Goal: Task Accomplishment & Management: Manage account settings

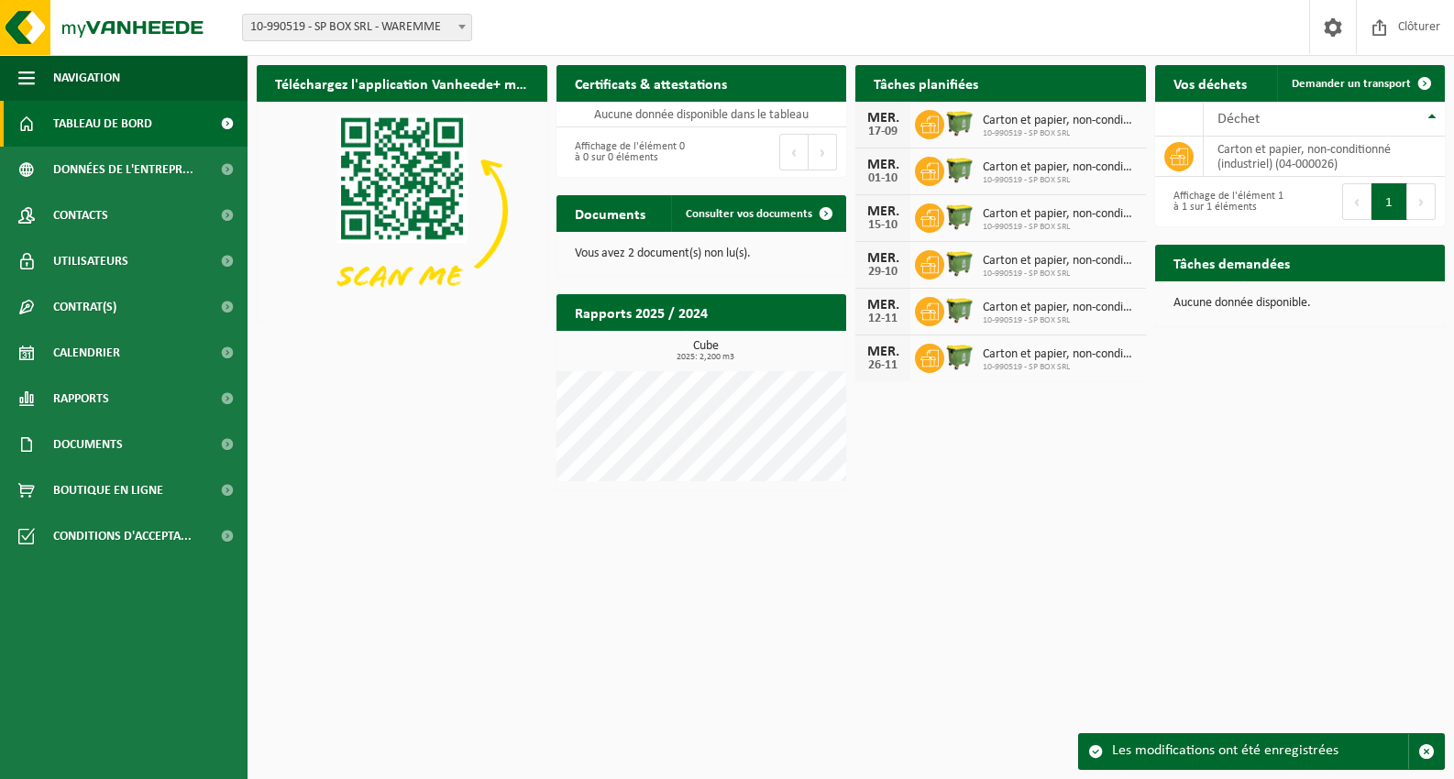
click at [925, 83] on h2 "Tâches planifiées" at bounding box center [925, 83] width 141 height 36
click at [1319, 153] on td "carton et papier, non-conditionné (industriel) (04-000026)" at bounding box center [1325, 157] width 242 height 40
click at [1192, 161] on span at bounding box center [1178, 156] width 29 height 29
click at [1336, 27] on span at bounding box center [1333, 27] width 28 height 54
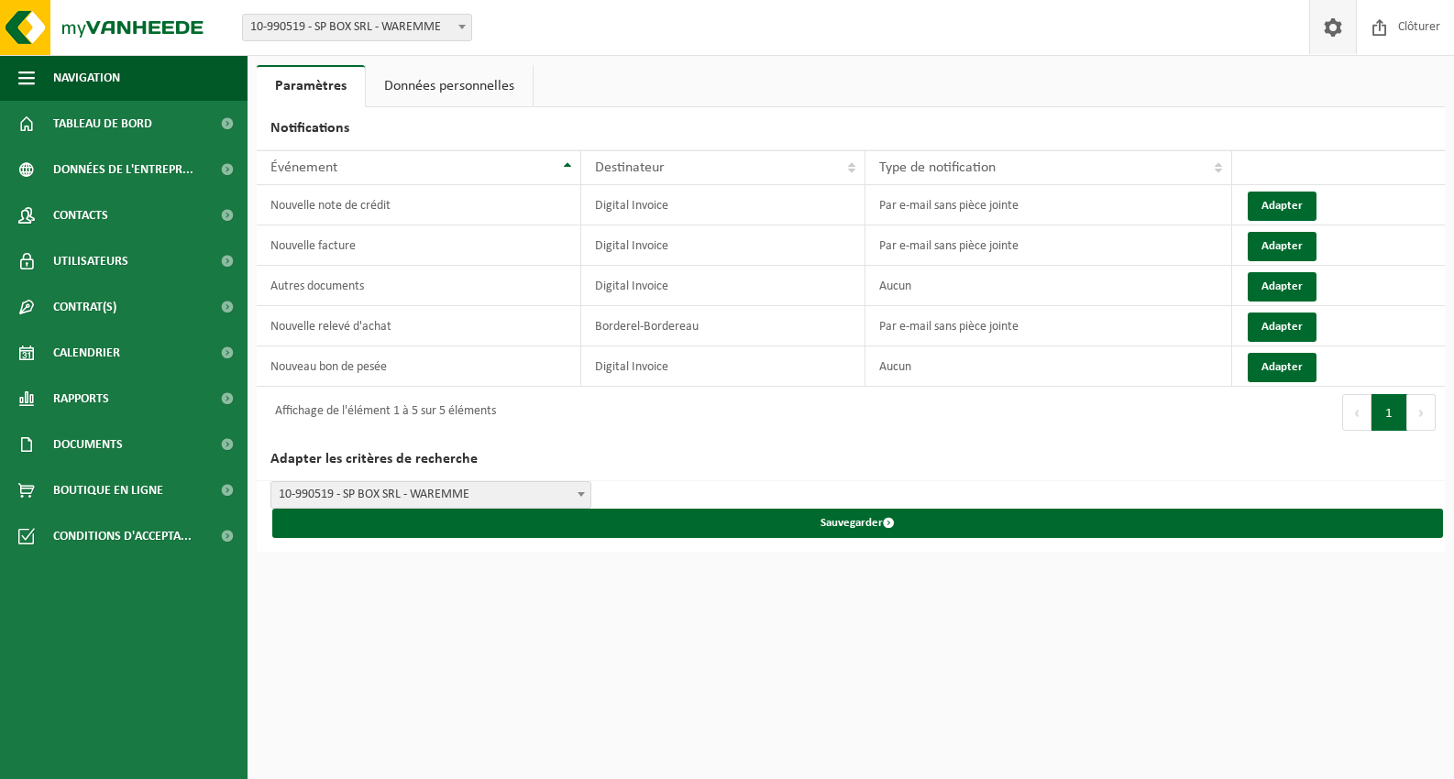
click at [375, 482] on span "10-990519 - SP BOX SRL - WAREMME" at bounding box center [430, 495] width 319 height 26
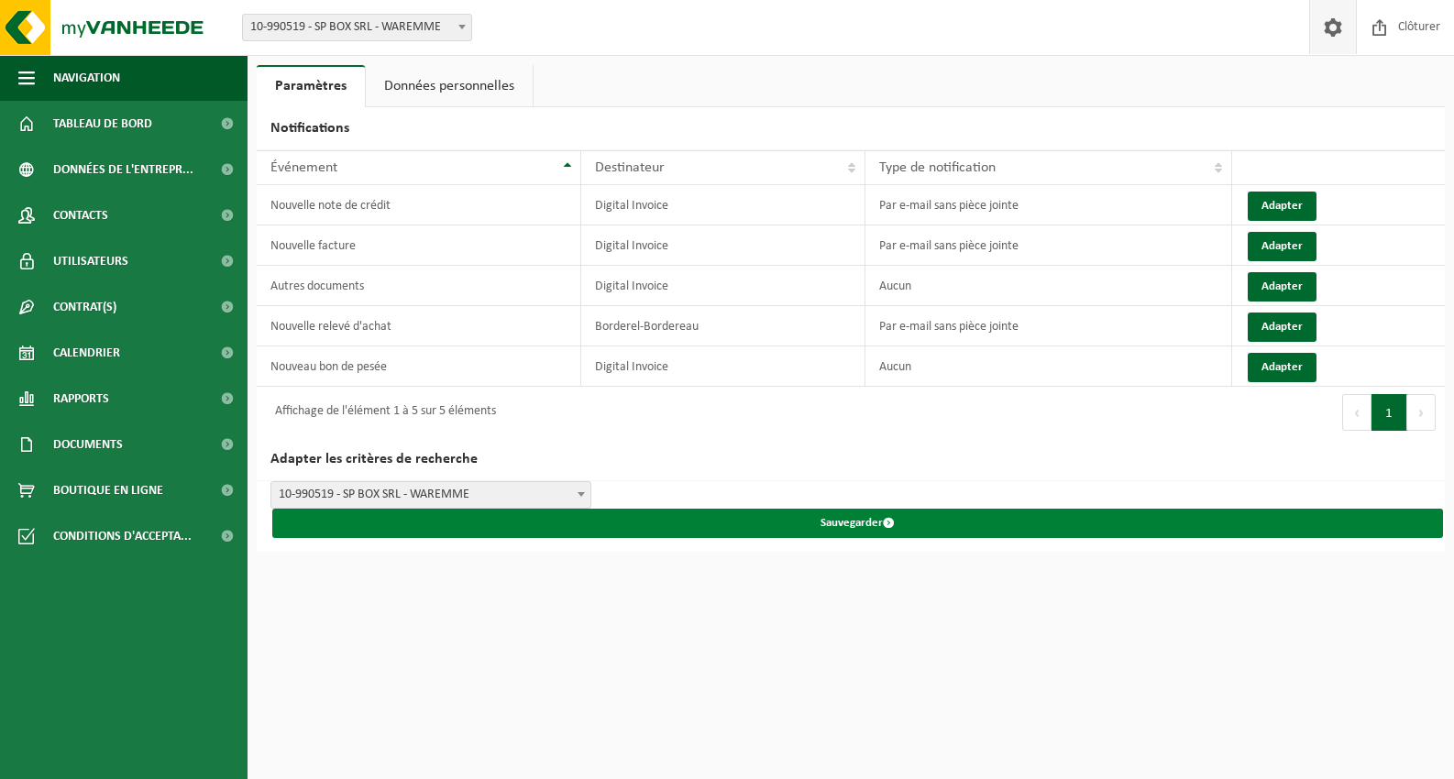
click at [893, 523] on button "Sauvegarder" at bounding box center [857, 523] width 1171 height 29
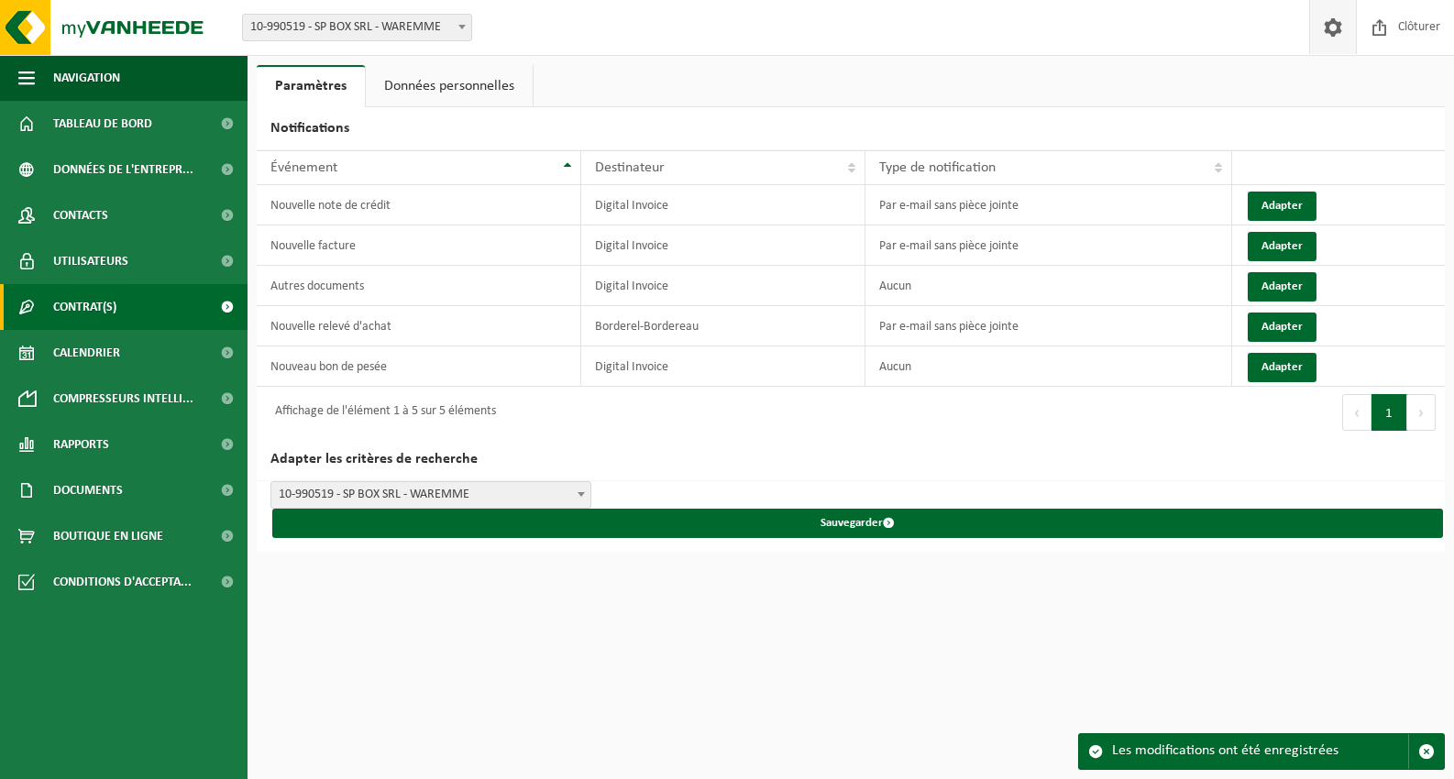
click at [126, 303] on link "Contrat(s)" at bounding box center [124, 307] width 248 height 46
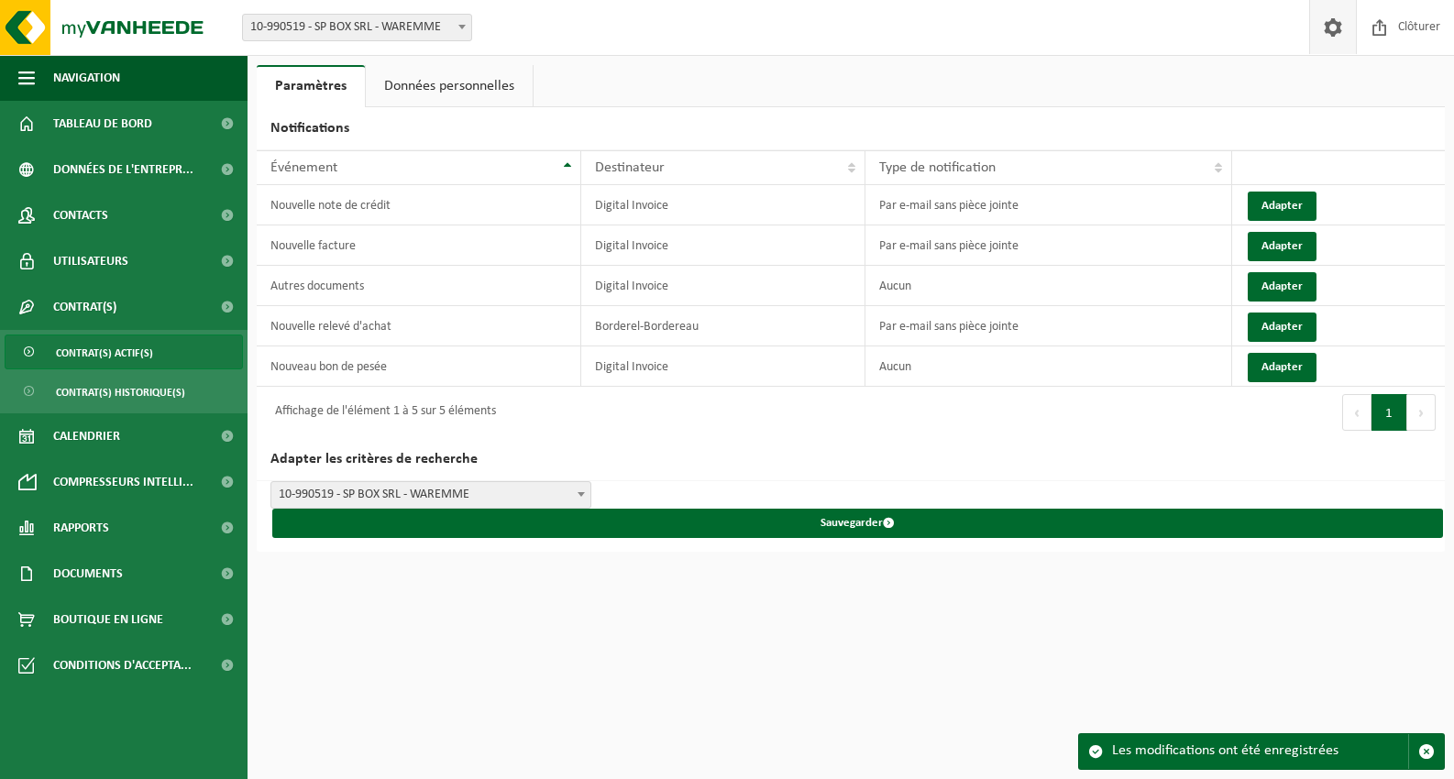
click at [113, 357] on span "Contrat(s) actif(s)" at bounding box center [104, 353] width 97 height 35
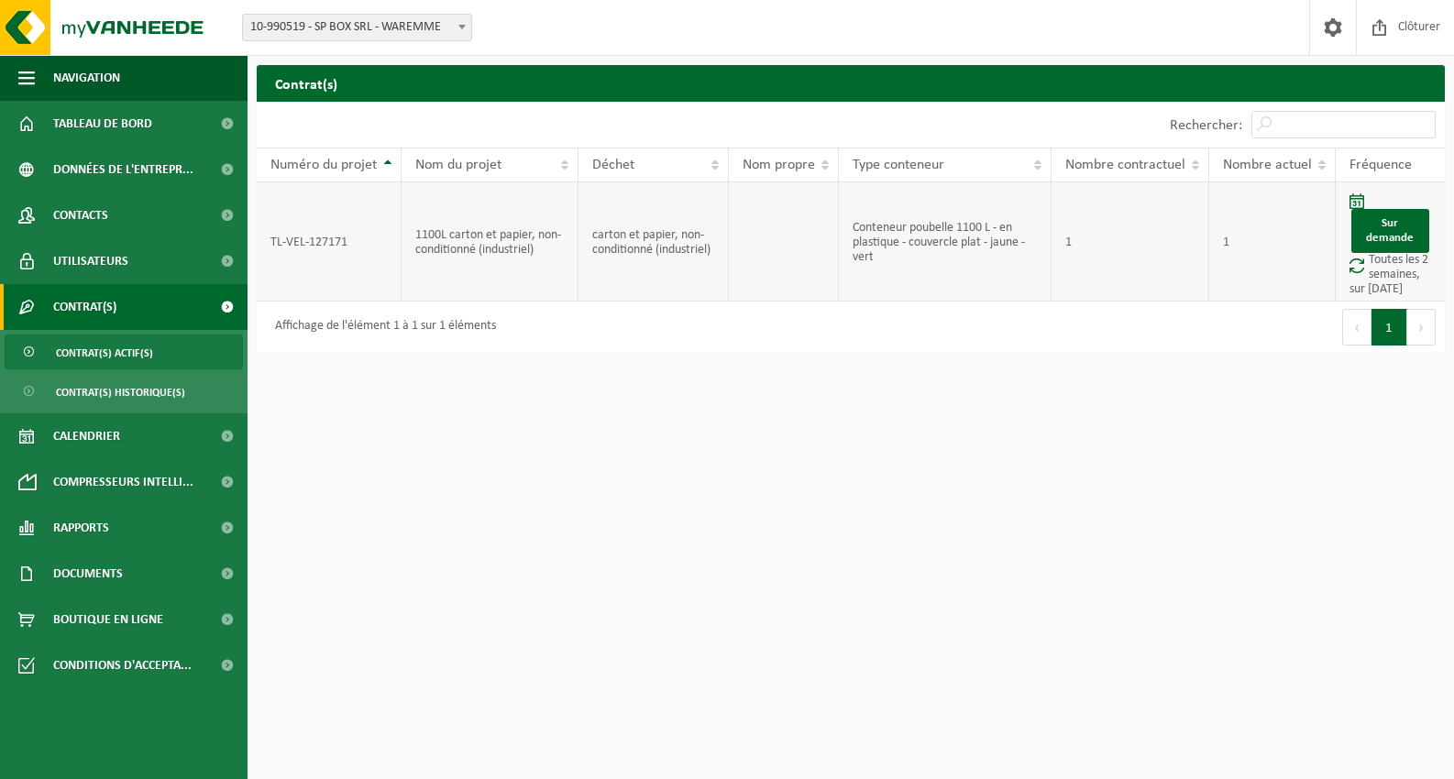
click at [347, 258] on td "TL-VEL-127171" at bounding box center [329, 241] width 145 height 119
click at [865, 245] on td "Conteneur poubelle 1100 L - en plastique - couvercle plat - jaune - vert" at bounding box center [945, 241] width 212 height 119
click at [1128, 244] on td "1" at bounding box center [1130, 241] width 158 height 119
click at [118, 118] on span "Tableau de bord" at bounding box center [102, 124] width 99 height 46
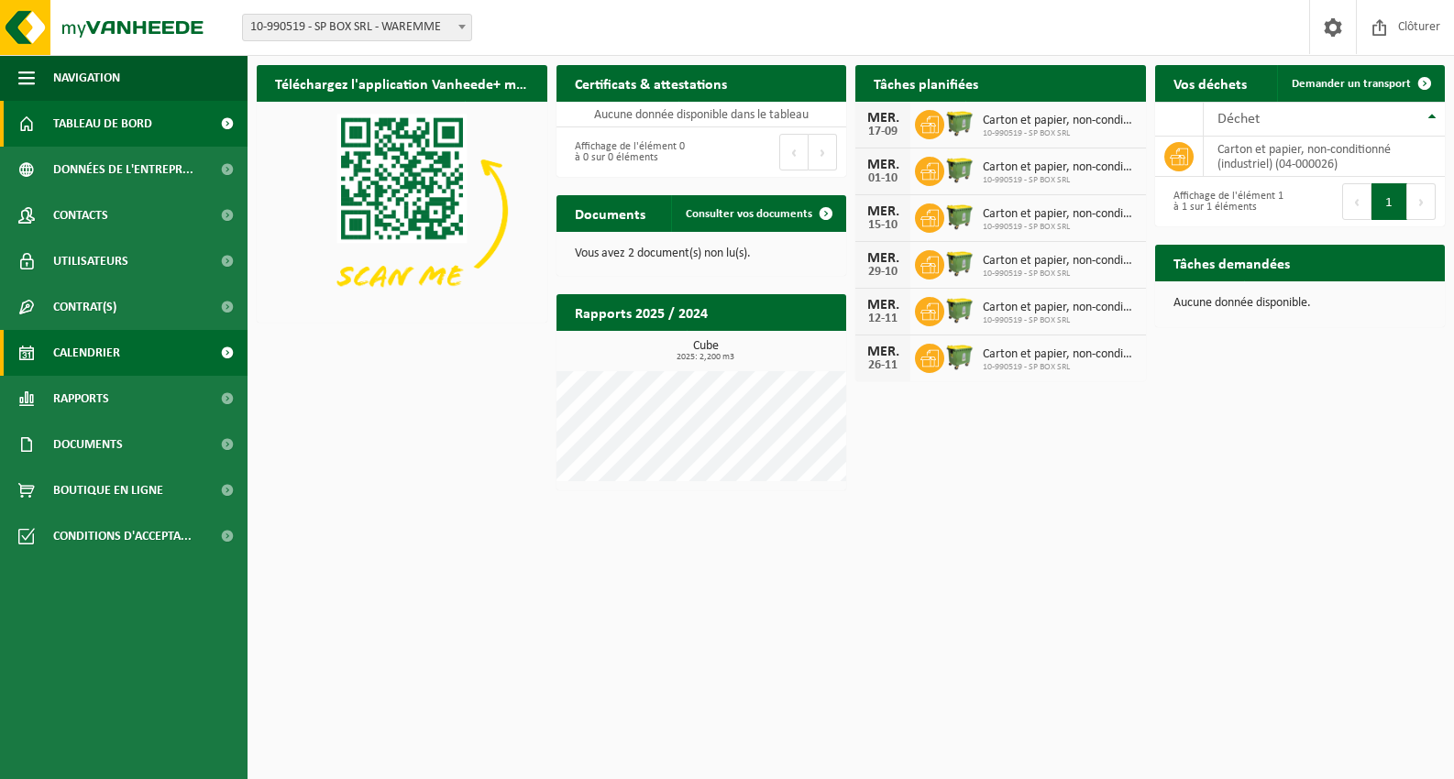
click at [110, 360] on span "Calendrier" at bounding box center [86, 353] width 67 height 46
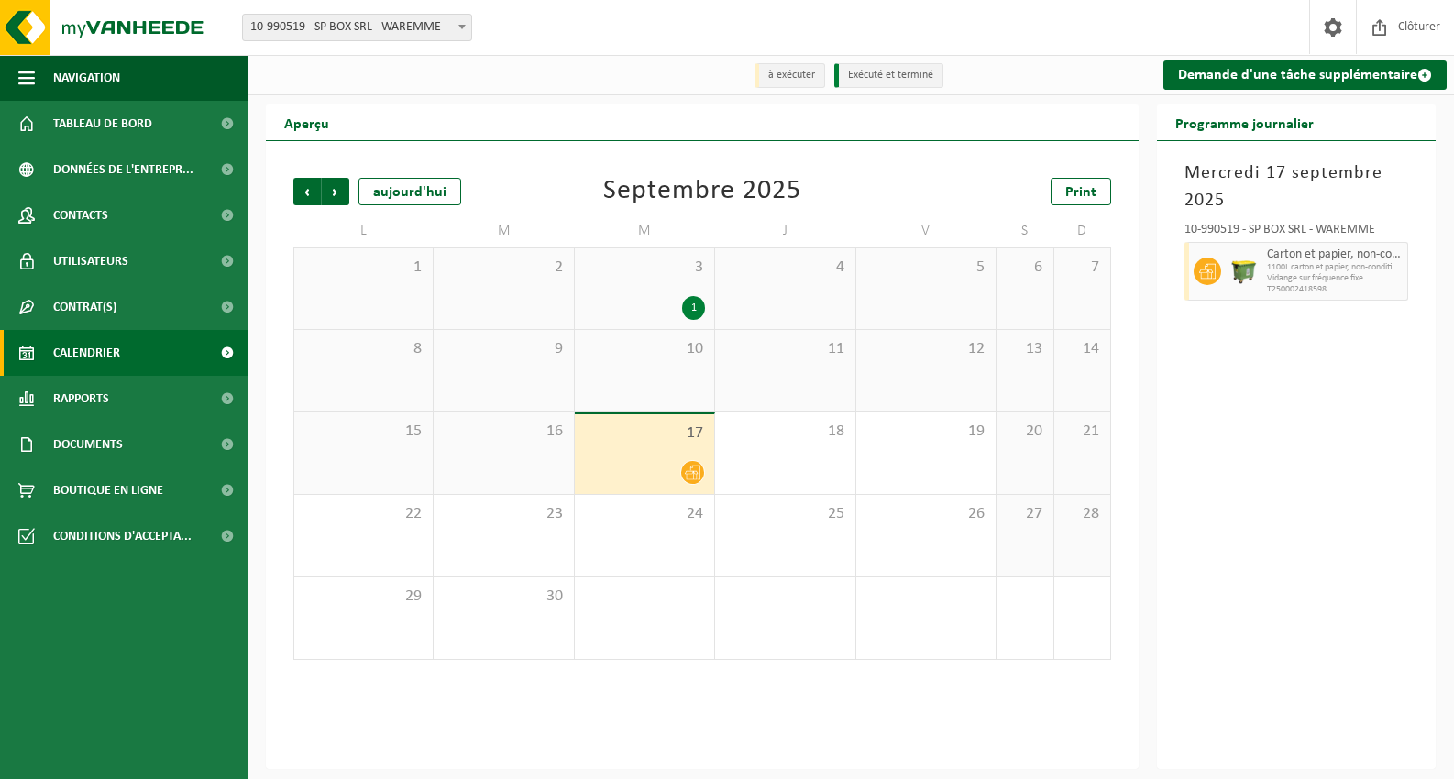
click at [647, 468] on div at bounding box center [644, 472] width 121 height 25
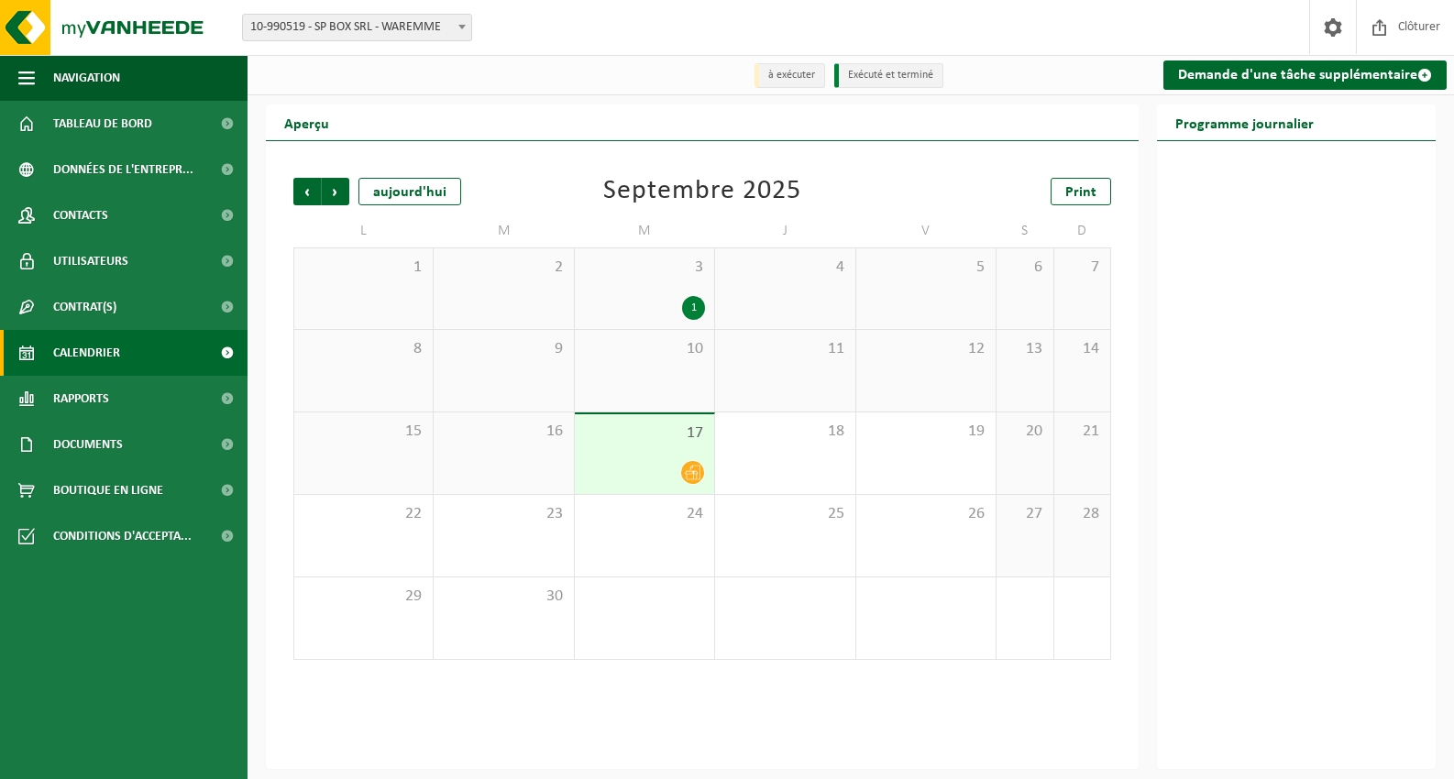
click at [691, 478] on icon at bounding box center [693, 473] width 16 height 16
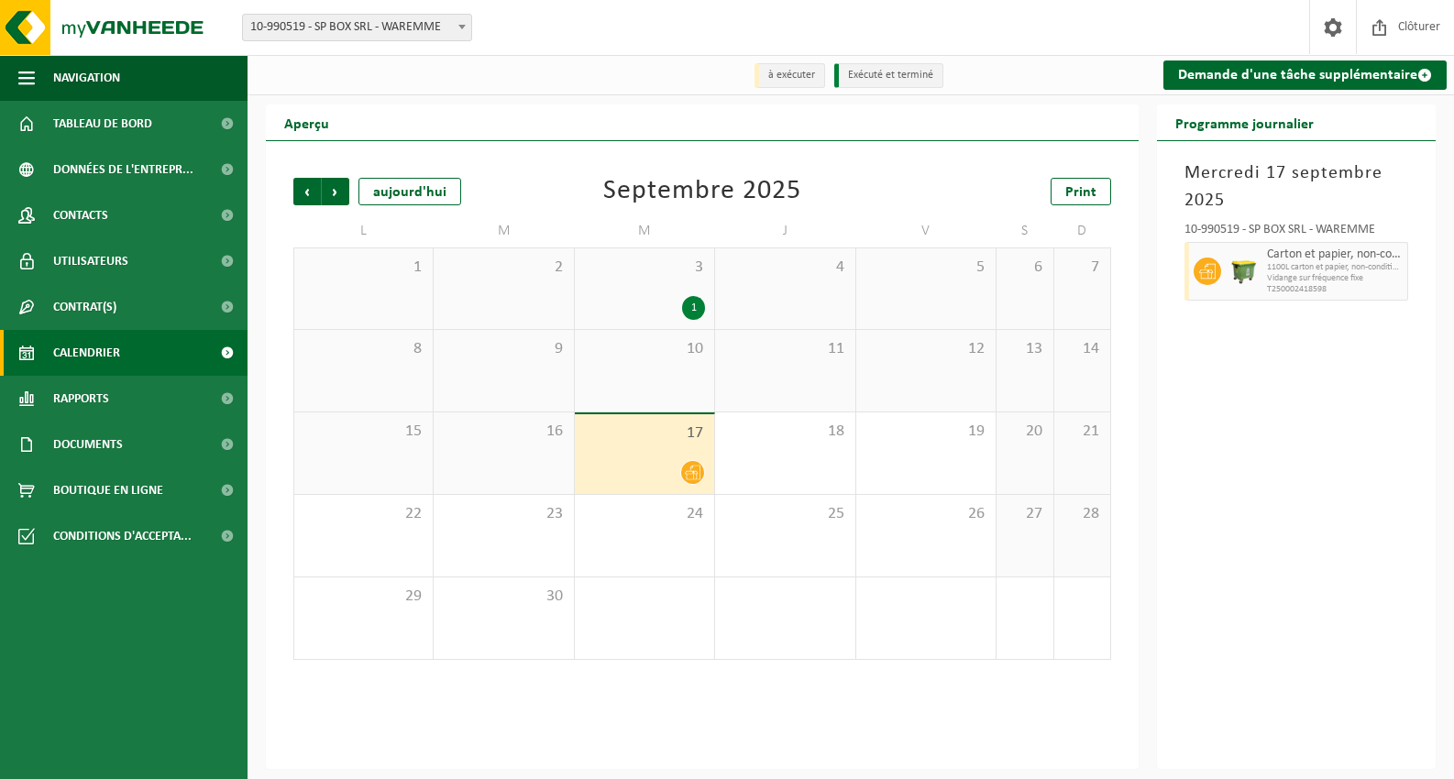
click at [1304, 263] on span "1100L carton et papier, non-conditionné (industriel)" at bounding box center [1335, 267] width 136 height 11
click at [1182, 275] on div "10-990519 - SP BOX SRL - WAREMME Carton et papier, non-conditionné (industriel)…" at bounding box center [1296, 259] width 242 height 89
drag, startPoint x: 1194, startPoint y: 274, endPoint x: 1194, endPoint y: 342, distance: 67.8
click at [1194, 342] on div "[DATE] 10-990519 - SP BOX SRL - WAREMME Carton et papier, non-conditionné (indu…" at bounding box center [1296, 455] width 279 height 628
click at [655, 457] on div "17" at bounding box center [644, 454] width 139 height 80
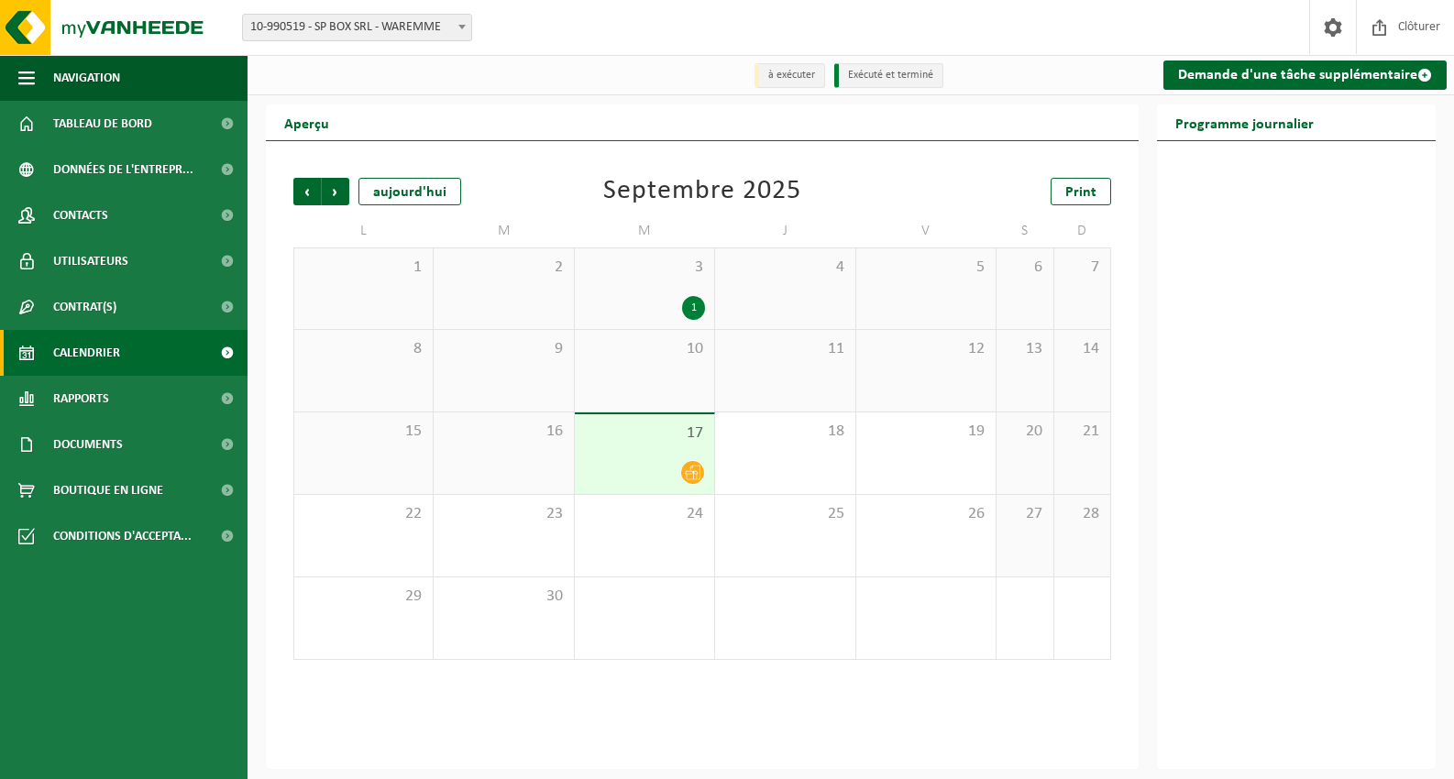
click at [655, 457] on div "17" at bounding box center [644, 454] width 139 height 80
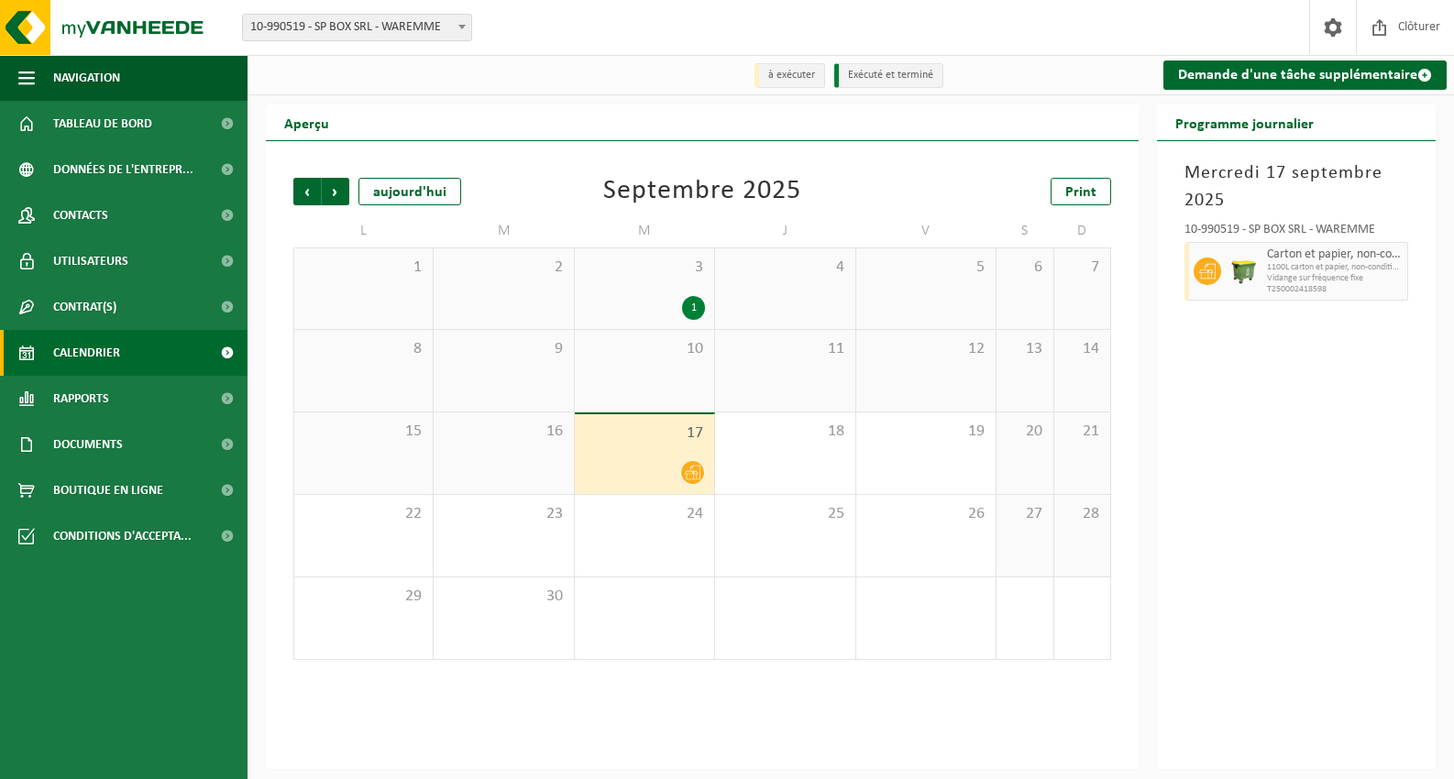
click at [655, 458] on div "17" at bounding box center [644, 454] width 139 height 80
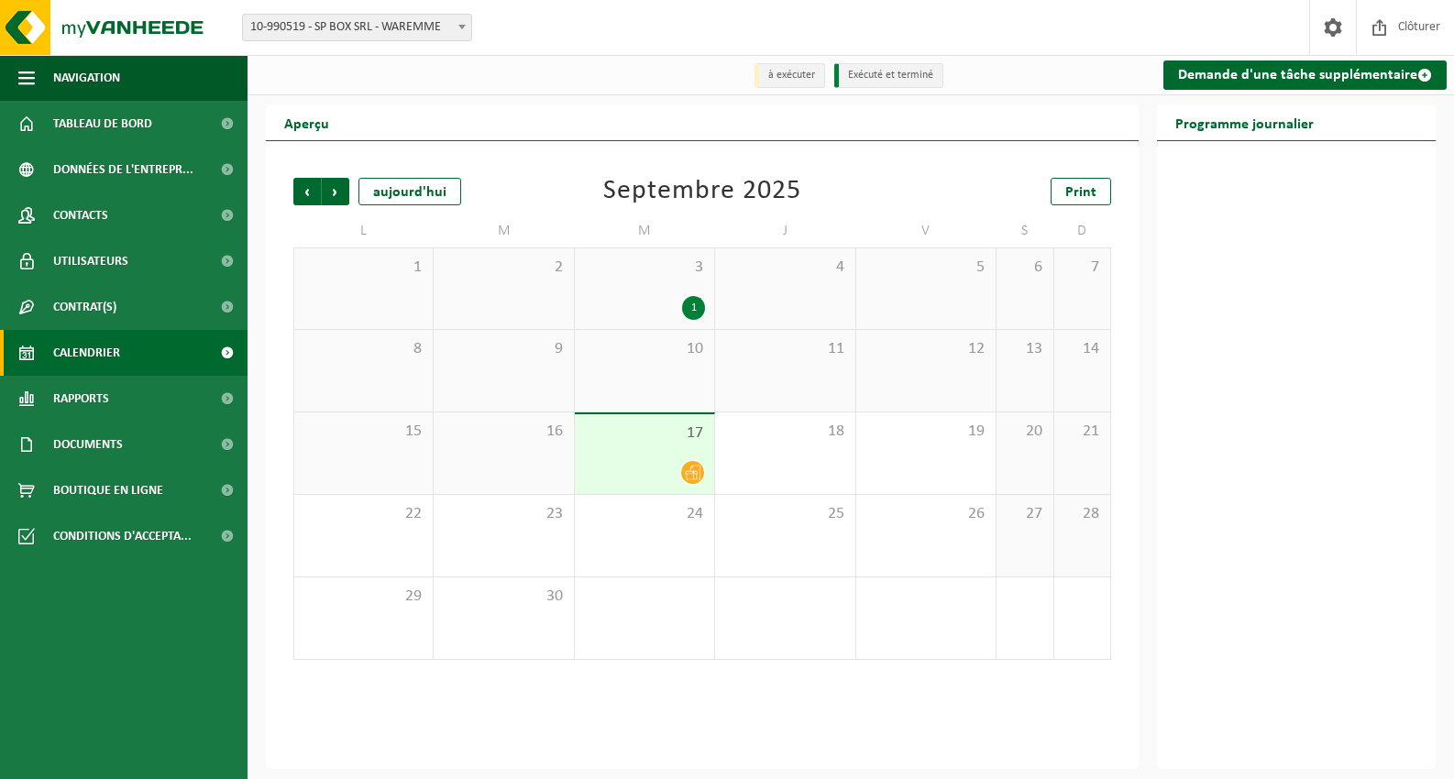
click at [714, 622] on div "1" at bounding box center [644, 619] width 139 height 82
click at [647, 454] on div "17" at bounding box center [644, 454] width 139 height 80
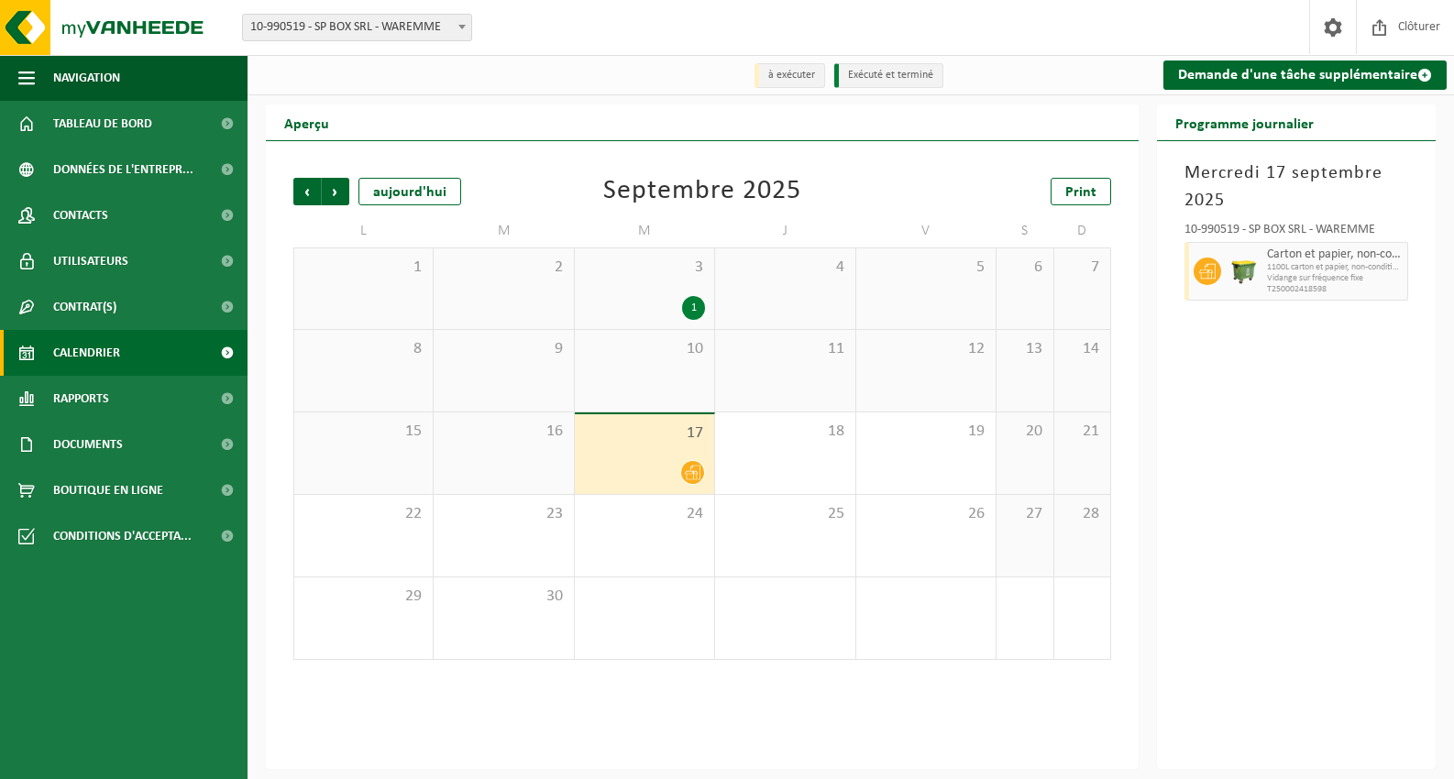
click at [1259, 273] on div at bounding box center [1244, 271] width 37 height 59
click at [1344, 272] on span "1100L carton et papier, non-conditionné (industriel)" at bounding box center [1335, 267] width 136 height 11
click at [1311, 301] on div "Carton et papier, non-conditionné (industriel) 1100L carton et papier, non-cond…" at bounding box center [1335, 271] width 146 height 59
drag, startPoint x: 1311, startPoint y: 300, endPoint x: 1201, endPoint y: 270, distance: 113.8
click at [1201, 270] on div "Carton et papier, non-conditionné (industriel) 1100L carton et papier, non-cond…" at bounding box center [1296, 271] width 224 height 59
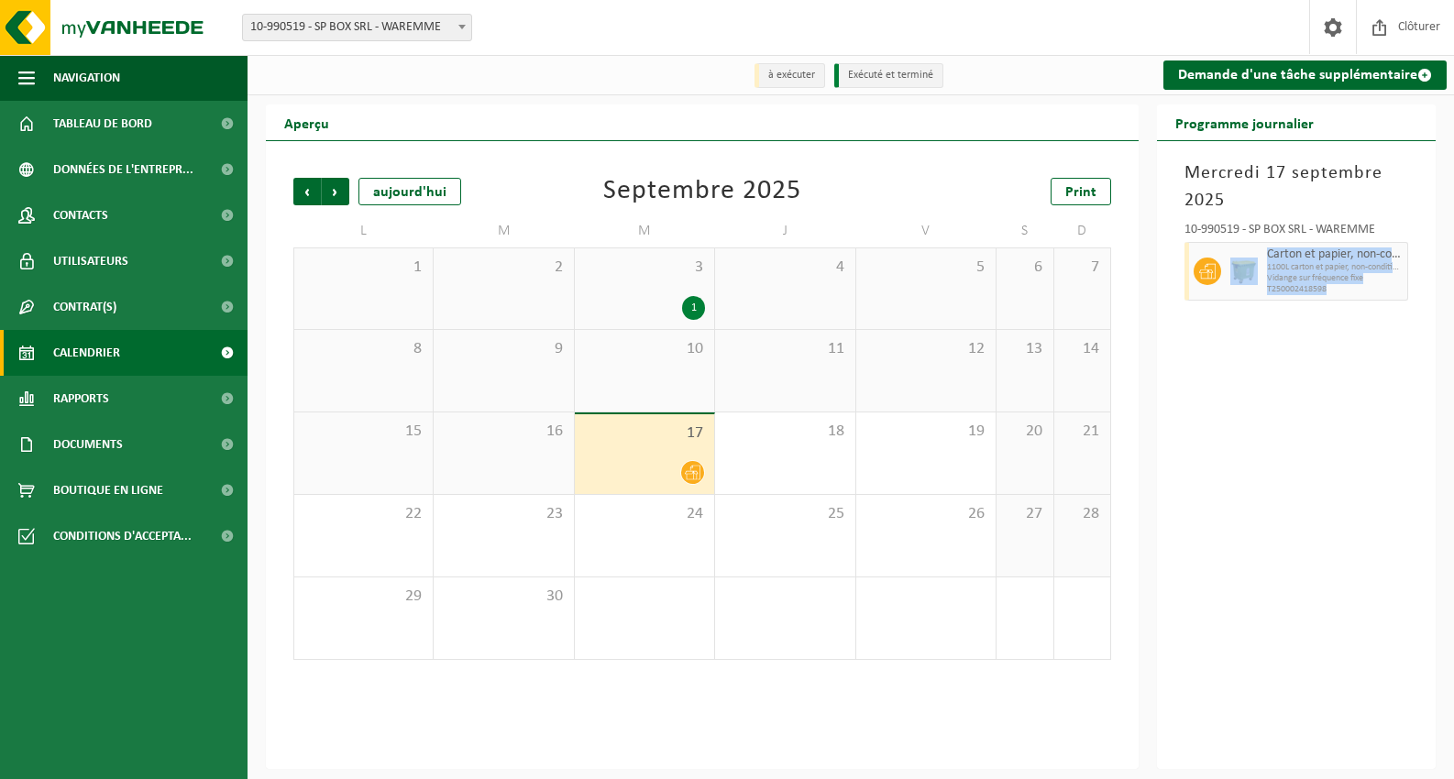
click at [1237, 316] on div "Mercredi 17 septembre 2025 10-990519 - SP BOX SRL - WAREMME Carton et papier, n…" at bounding box center [1296, 455] width 279 height 628
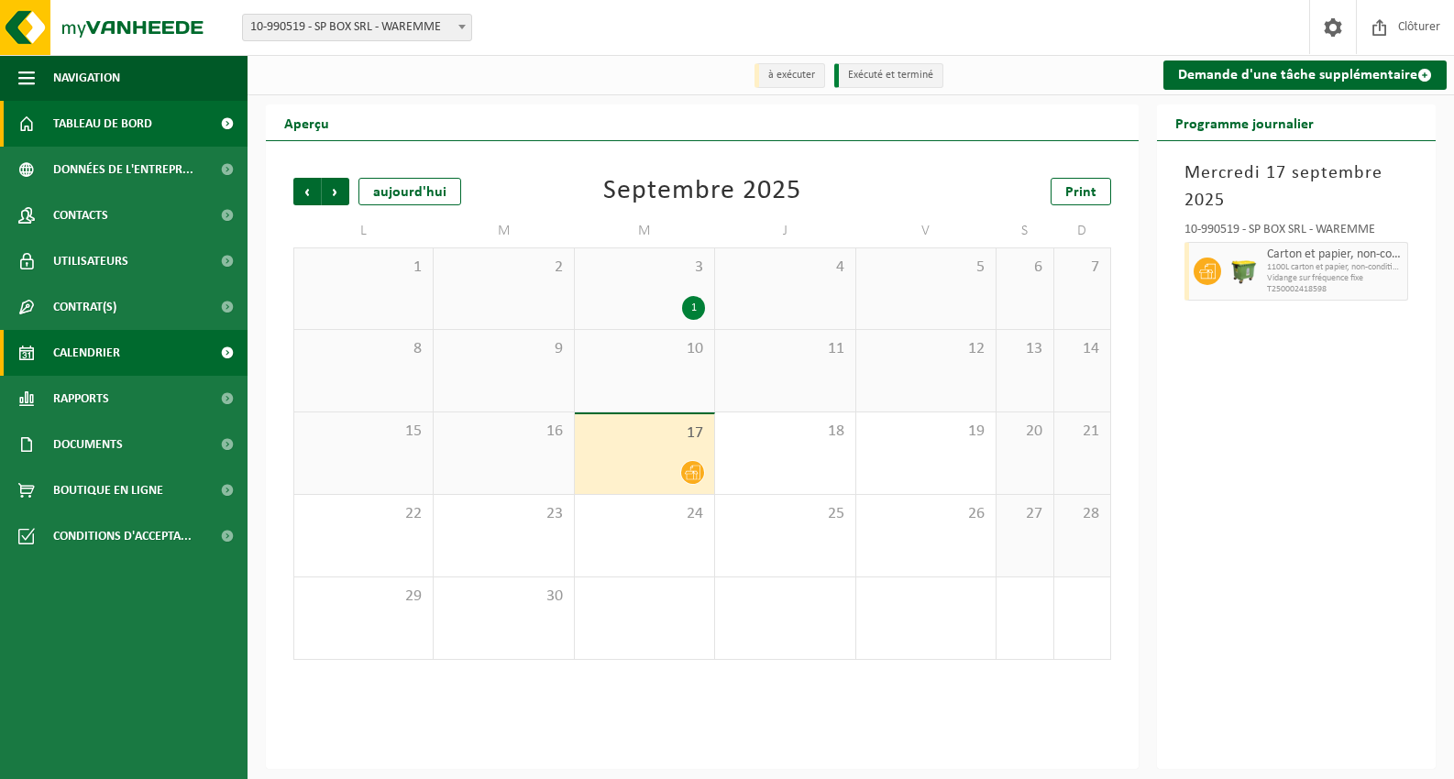
click at [146, 117] on span "Tableau de bord" at bounding box center [102, 124] width 99 height 46
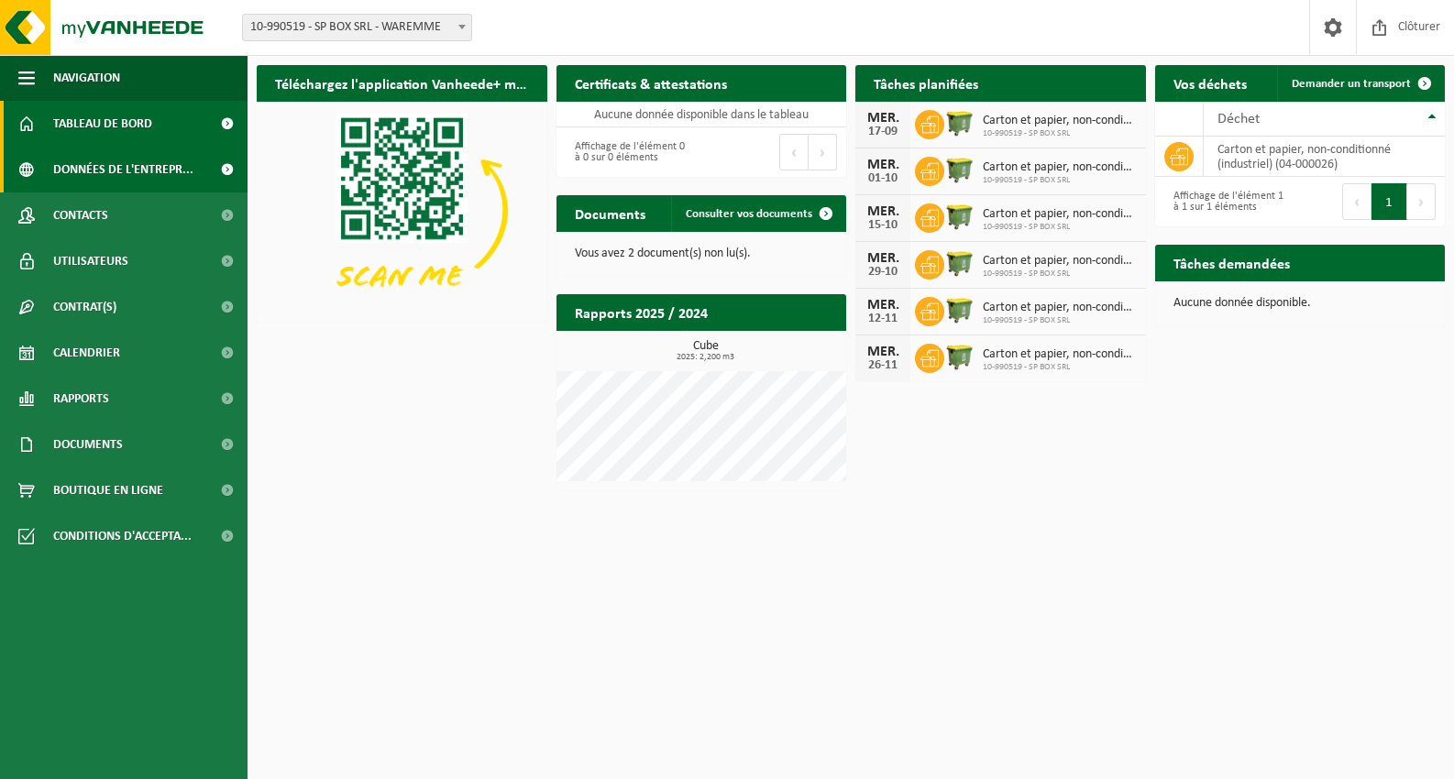
click at [180, 161] on span "Données de l'entrepr..." at bounding box center [123, 170] width 140 height 46
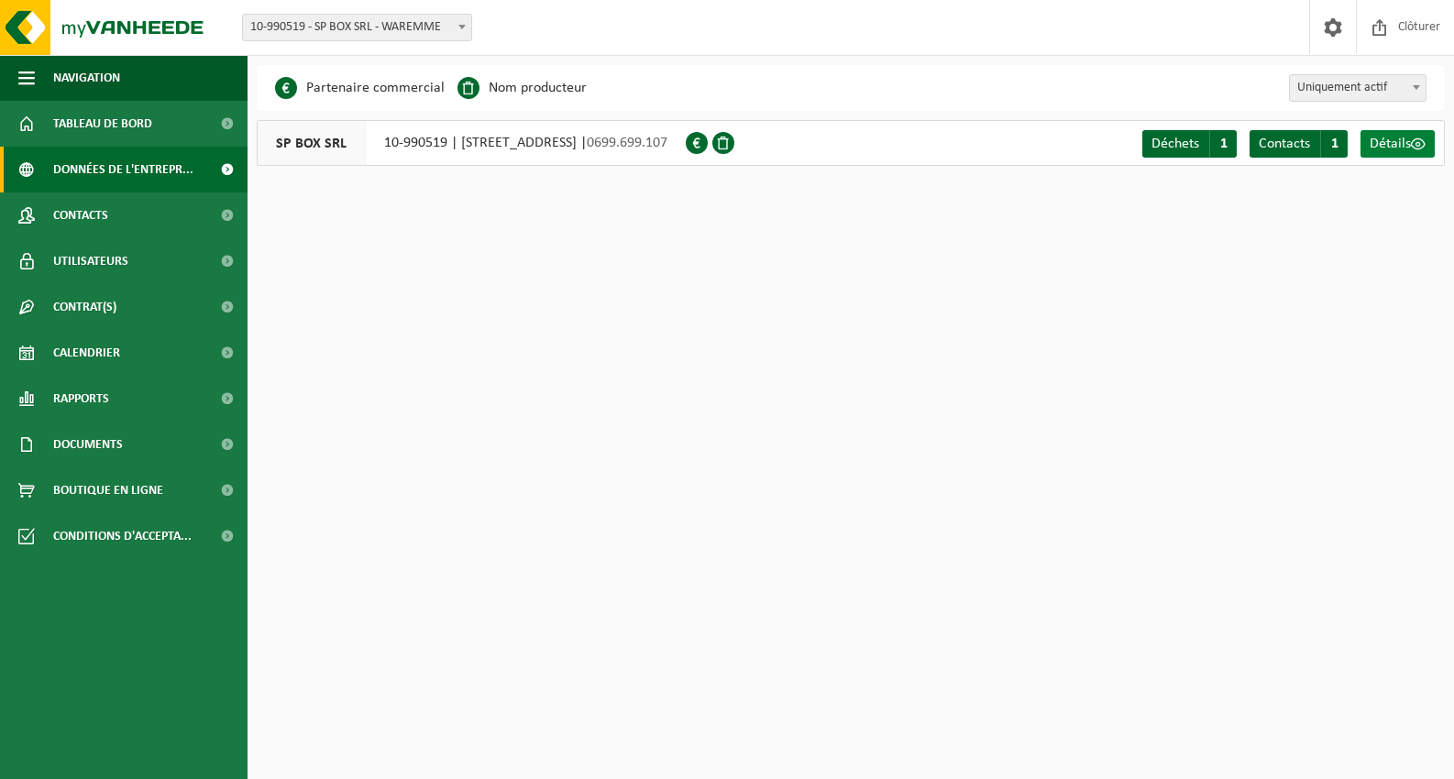
click at [1381, 152] on link "Détails" at bounding box center [1397, 144] width 74 height 28
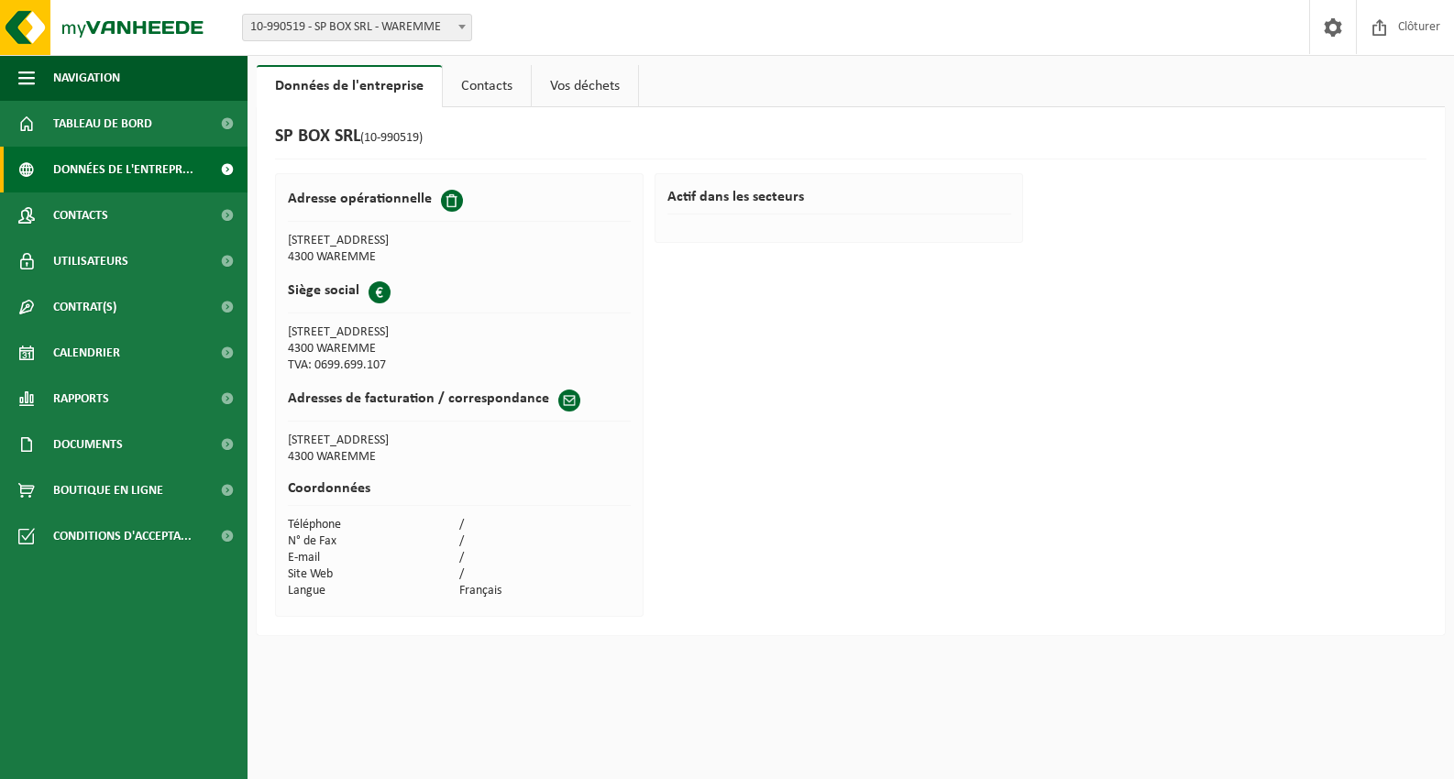
click at [160, 171] on span "Données de l'entrepr..." at bounding box center [123, 170] width 140 height 46
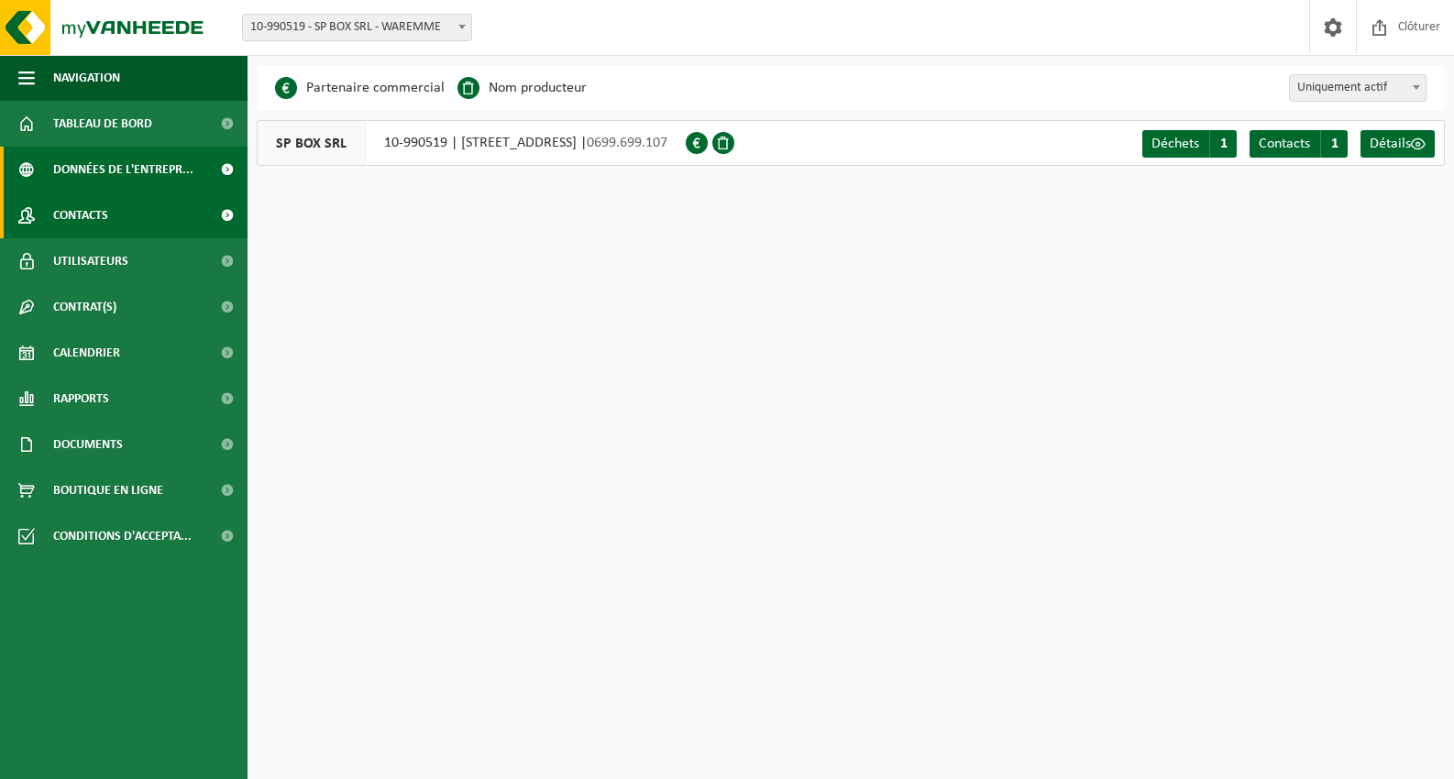
click at [130, 226] on link "Contacts" at bounding box center [124, 216] width 248 height 46
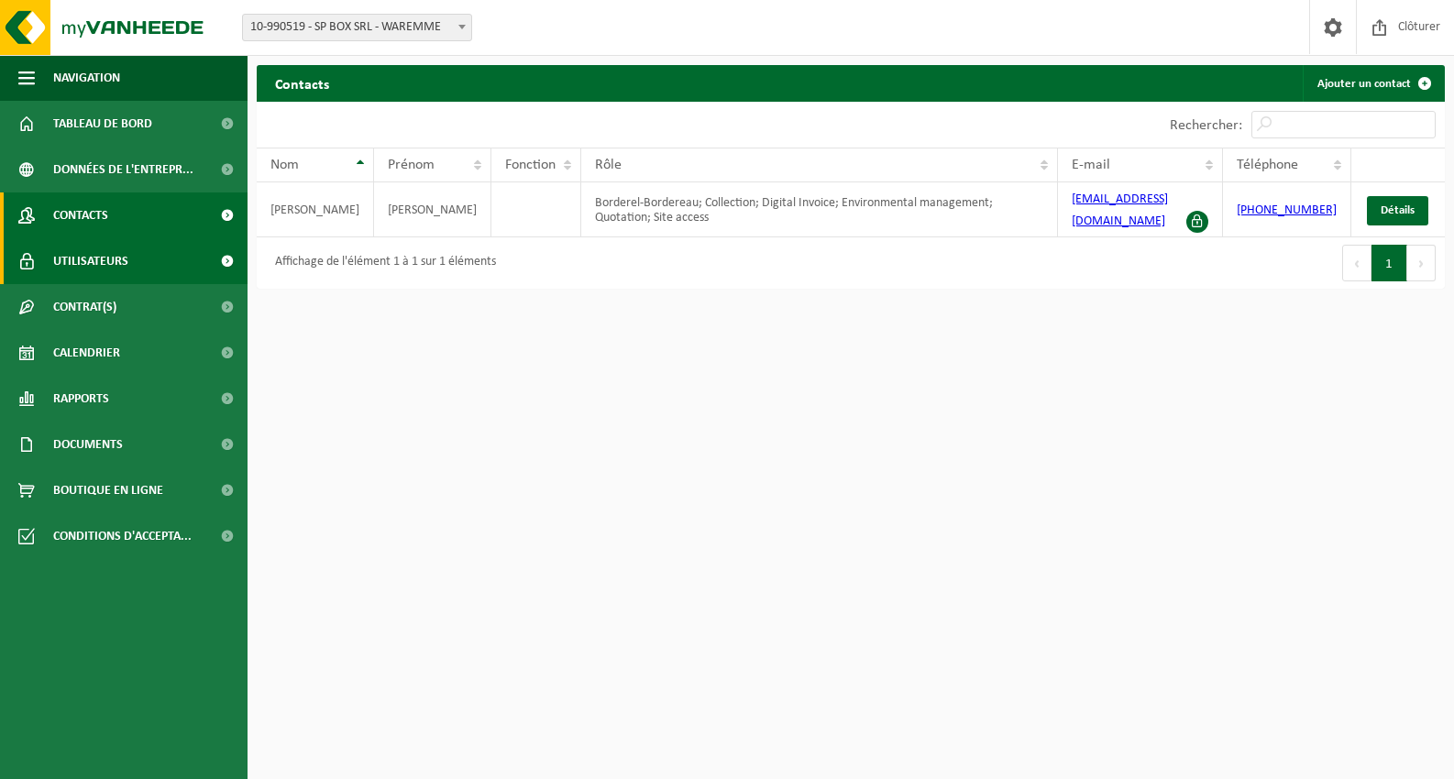
click at [119, 264] on span "Utilisateurs" at bounding box center [90, 261] width 75 height 46
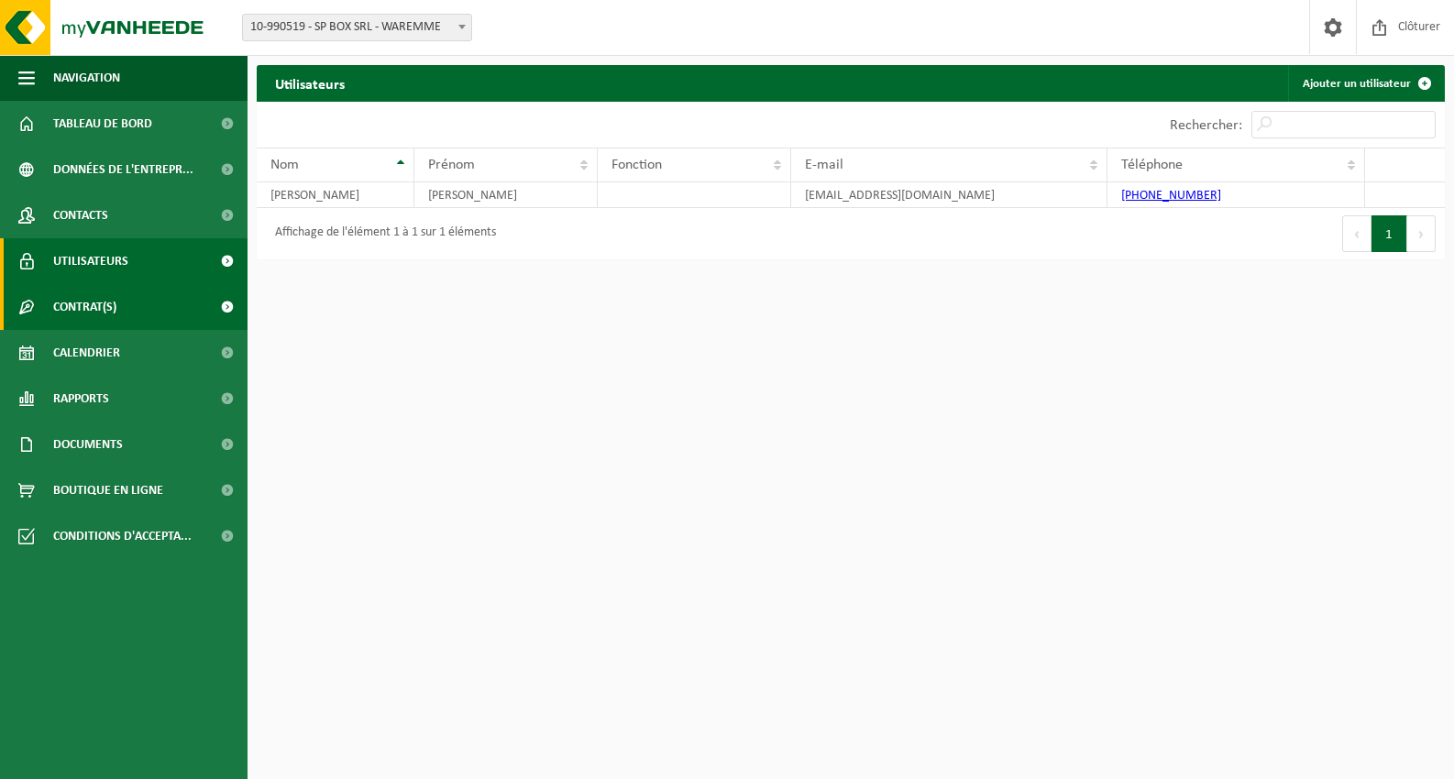
click at [105, 303] on span "Contrat(s)" at bounding box center [84, 307] width 63 height 46
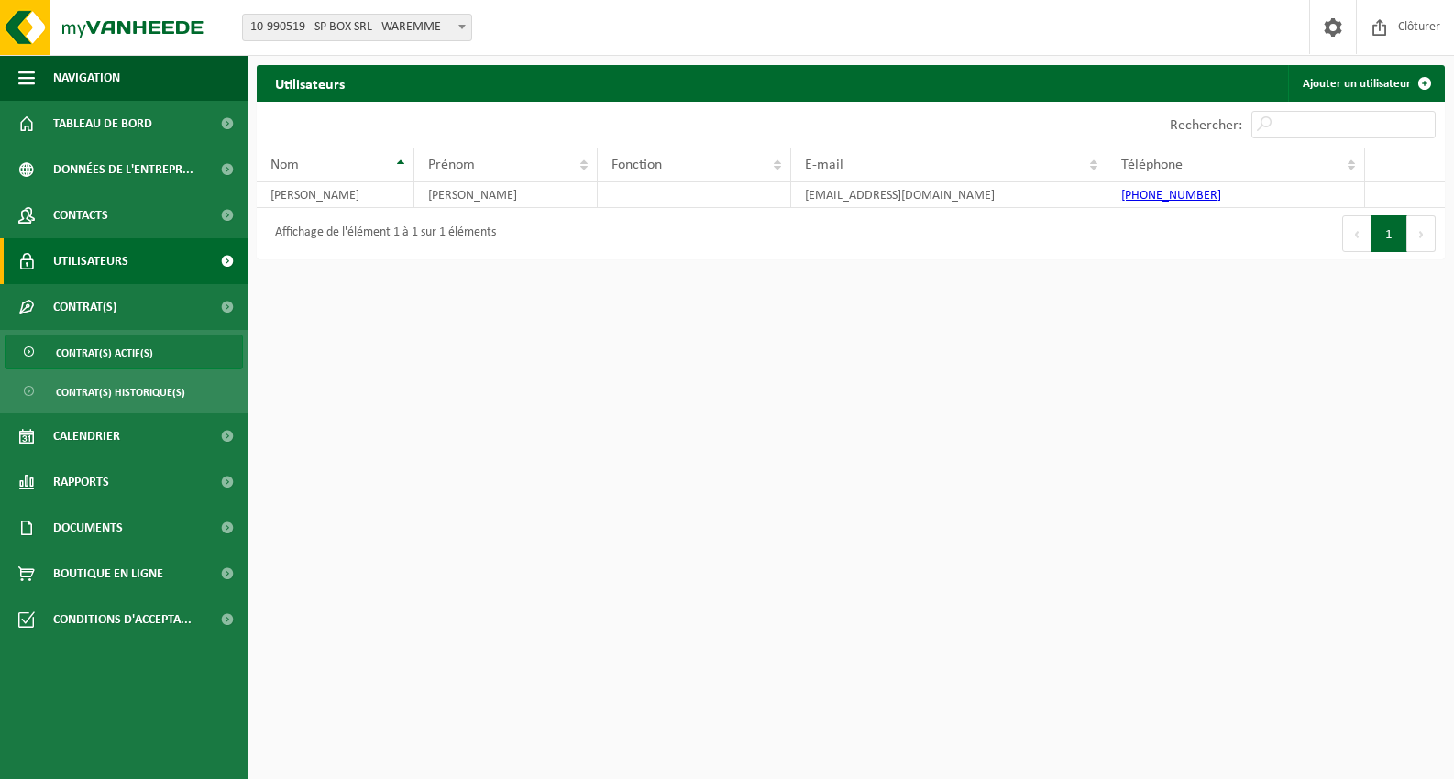
click at [113, 348] on span "Contrat(s) actif(s)" at bounding box center [104, 353] width 97 height 35
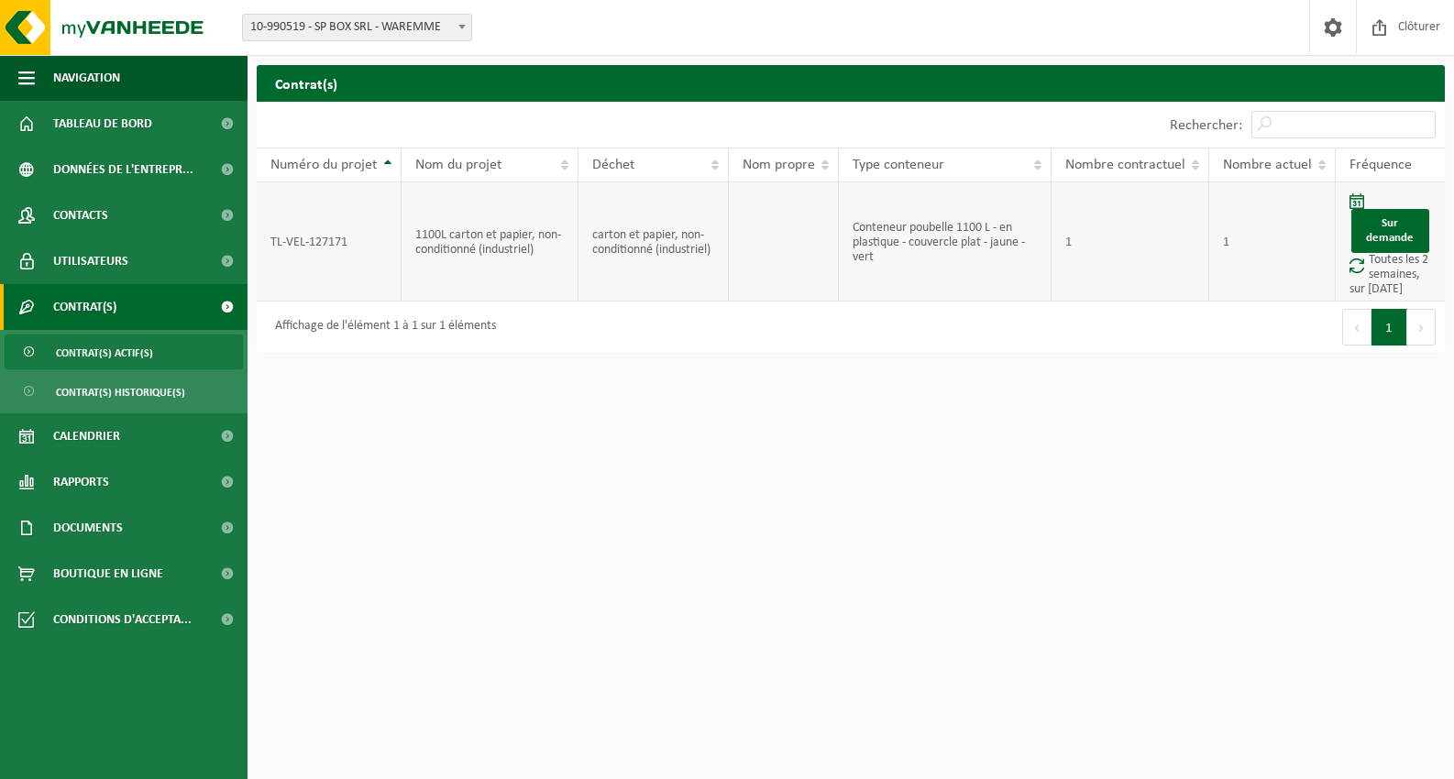
click at [1374, 289] on td "Sur demande Toutes les 2 semaines, sur [DATE]" at bounding box center [1390, 241] width 109 height 119
click at [1395, 234] on link "Sur demande" at bounding box center [1390, 231] width 78 height 44
click at [292, 258] on td "TL-VEL-127171" at bounding box center [329, 241] width 145 height 119
click at [1220, 285] on td "1" at bounding box center [1272, 241] width 127 height 119
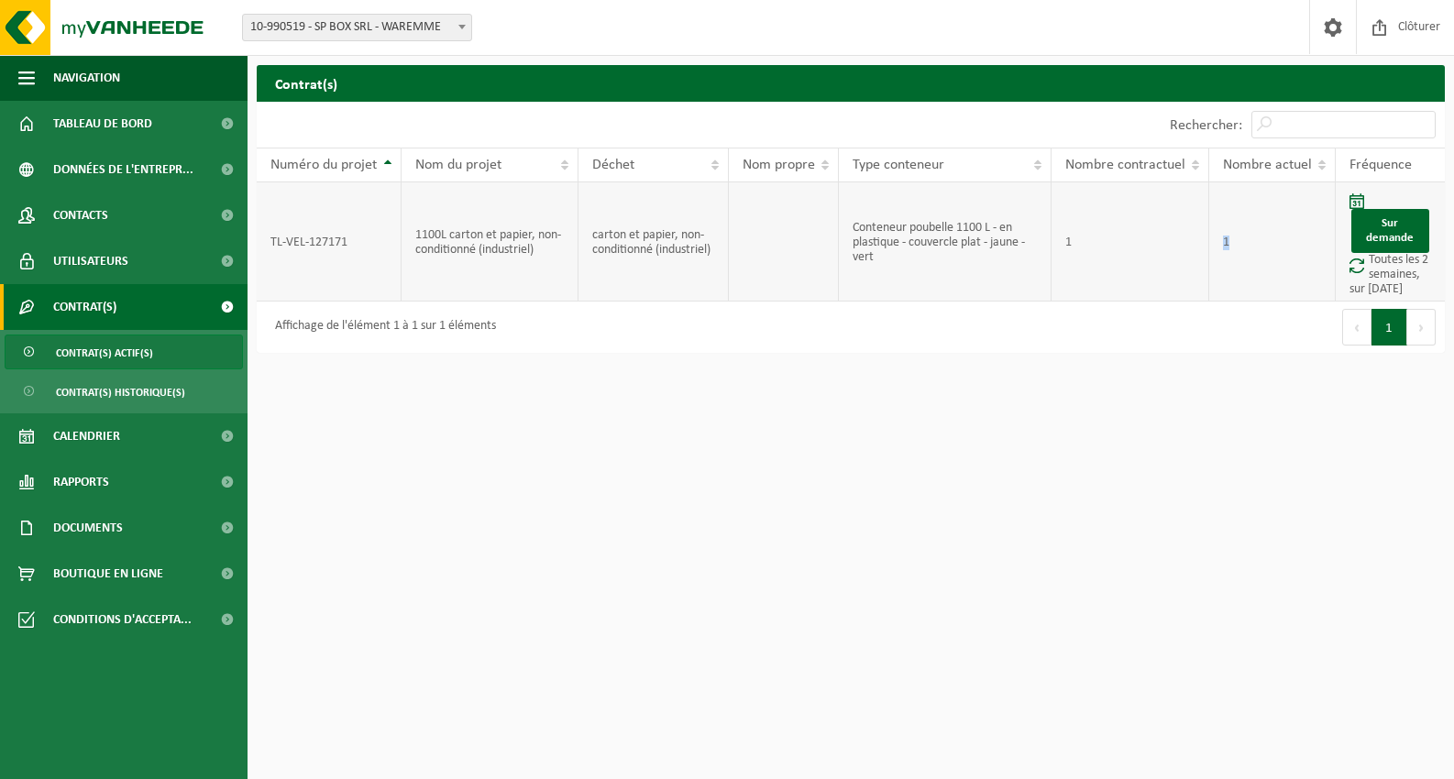
click at [1220, 285] on td "1" at bounding box center [1272, 241] width 127 height 119
click at [1436, 290] on td "Sur demande Toutes les 2 semaines, sur mercredi" at bounding box center [1390, 241] width 109 height 119
click at [1359, 269] on span at bounding box center [1356, 266] width 15 height 16
click at [1363, 253] on td "Sur demande Toutes les 2 semaines, sur mercredi" at bounding box center [1390, 241] width 109 height 119
click at [1378, 266] on td "Sur demande Toutes les 2 semaines, sur mercredi" at bounding box center [1390, 241] width 109 height 119
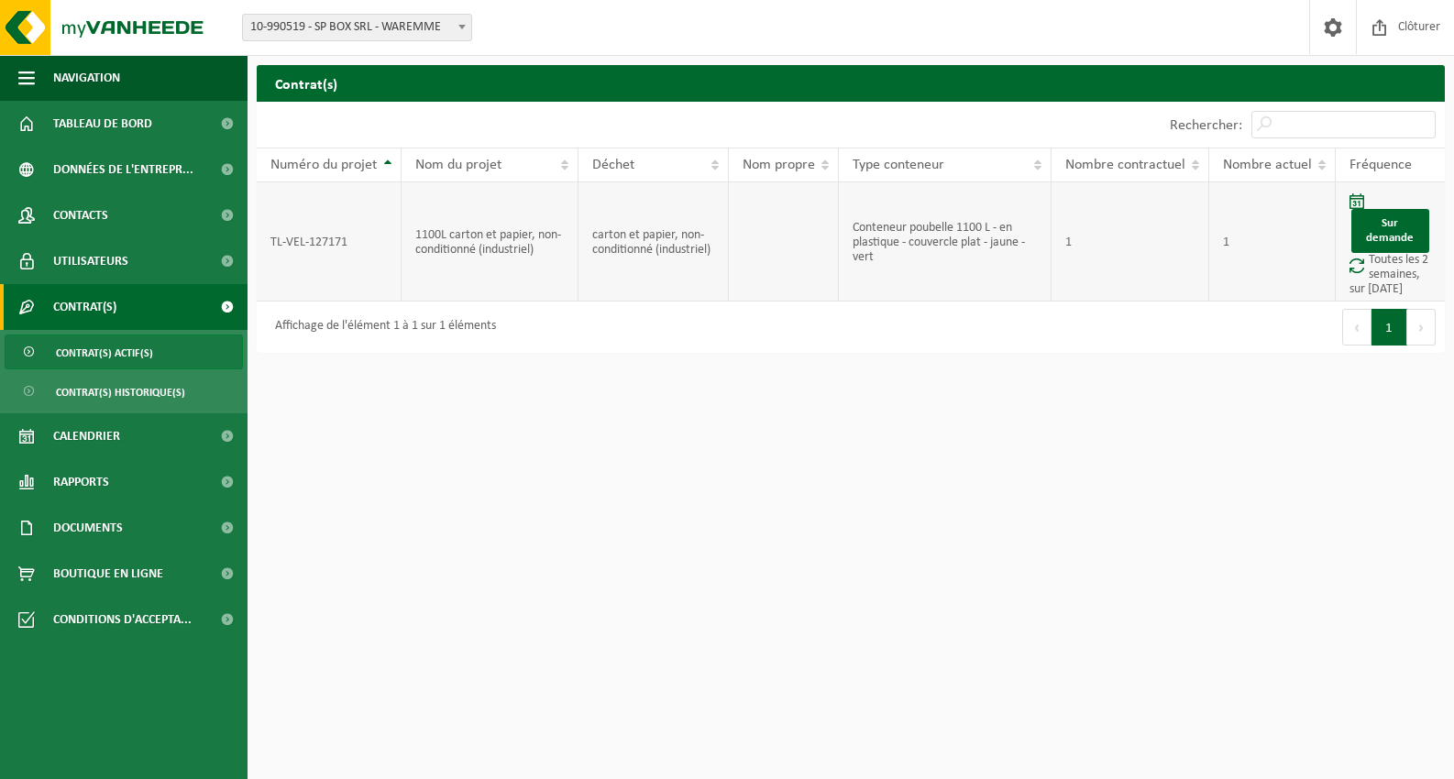
click at [1378, 286] on td "Sur demande Toutes les 2 semaines, sur mercredi" at bounding box center [1390, 241] width 109 height 119
click at [1411, 286] on td "Sur demande Toutes les 2 semaines, sur mercredi" at bounding box center [1390, 241] width 109 height 119
